Goal: Find contact information: Find contact information

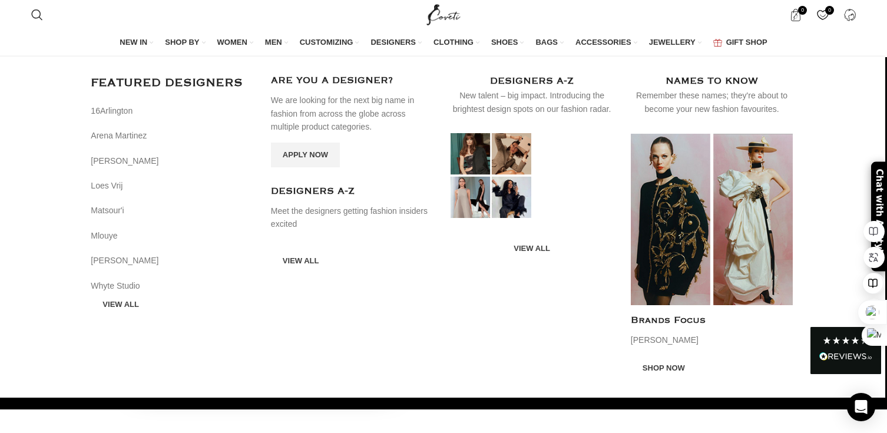
click at [395, 40] on span "DESIGNERS" at bounding box center [393, 42] width 45 height 11
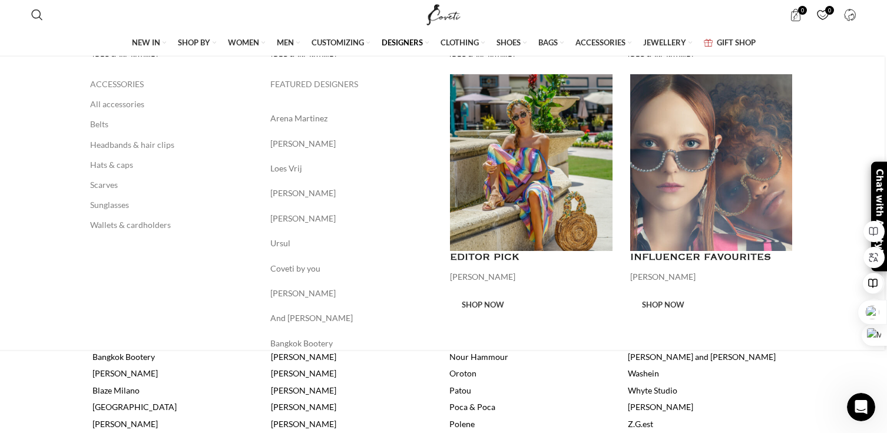
scroll to position [365, 0]
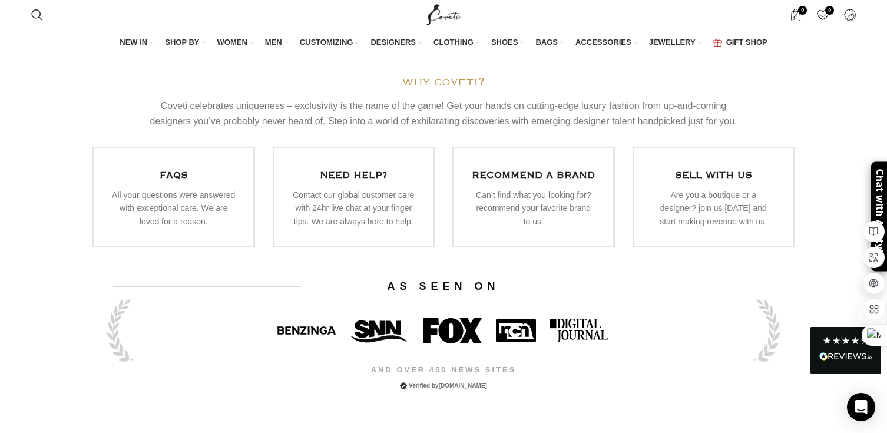
scroll to position [3535, 0]
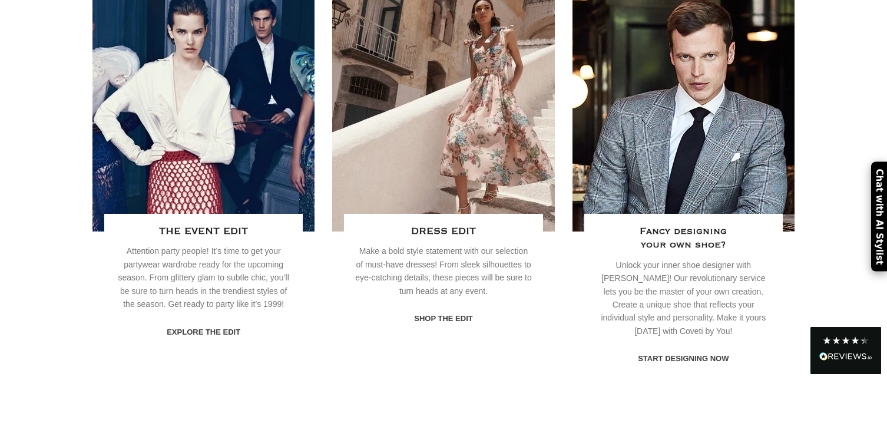
scroll to position [3070, 0]
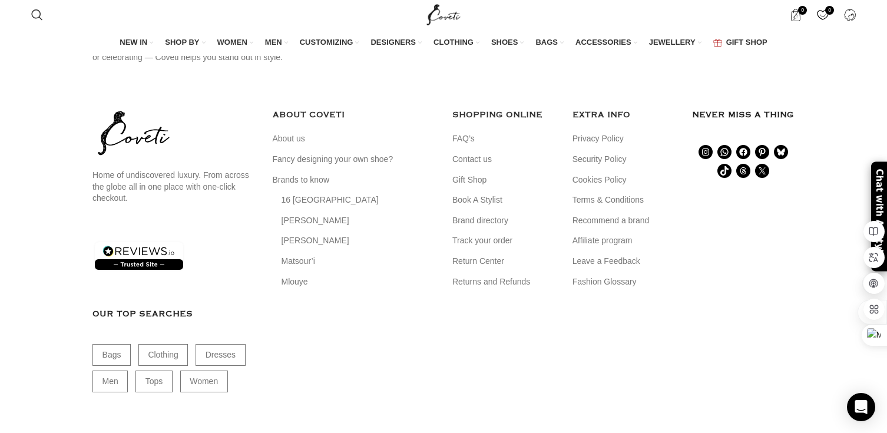
scroll to position [1886, 0]
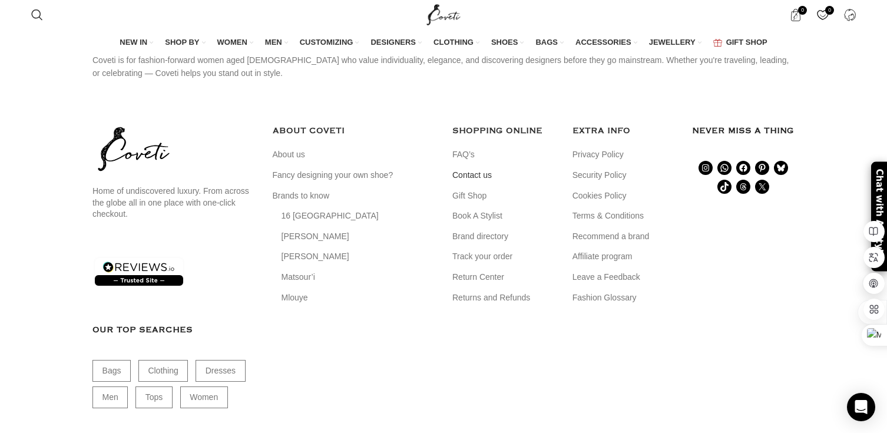
click at [472, 178] on link "Contact us" at bounding box center [473, 176] width 41 height 12
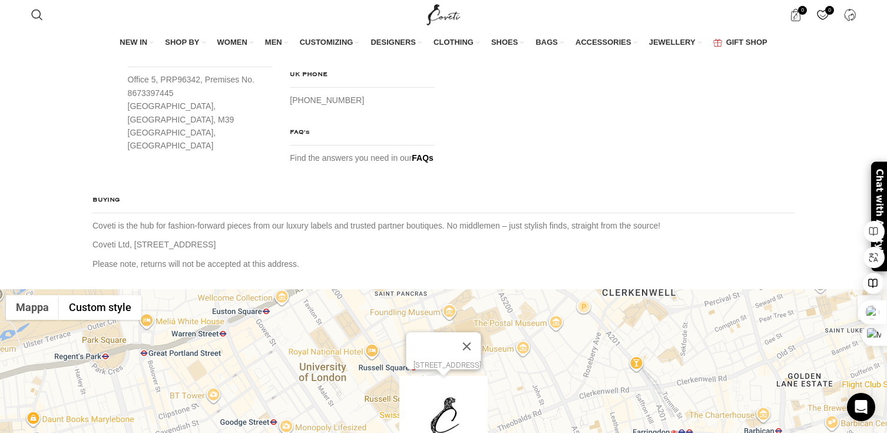
scroll to position [404, 0]
